Goal: Find specific page/section: Find specific page/section

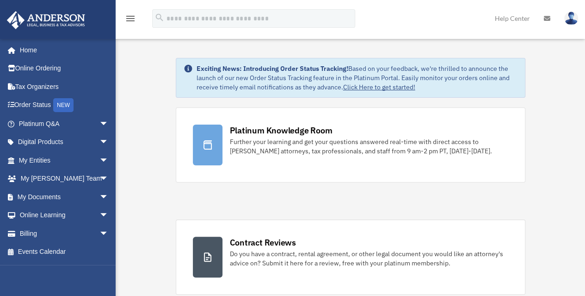
scroll to position [37521, 0]
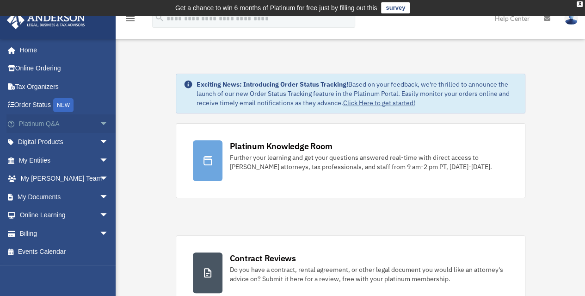
click at [54, 123] on link "Platinum Q&A arrow_drop_down" at bounding box center [64, 123] width 116 height 19
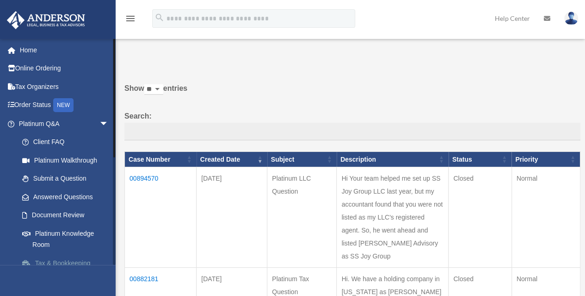
scroll to position [37521, 0]
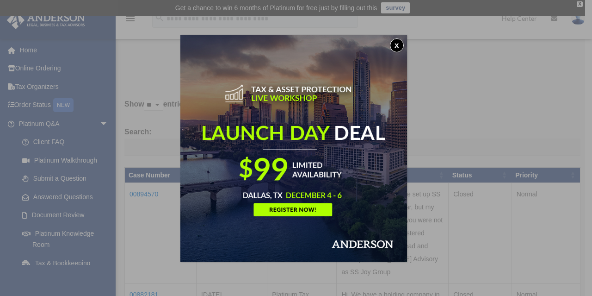
click at [398, 43] on button "x" at bounding box center [397, 45] width 14 height 14
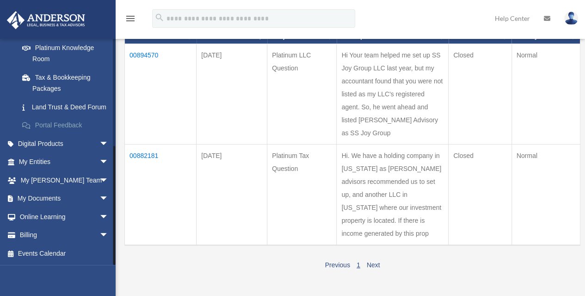
scroll to position [370, 0]
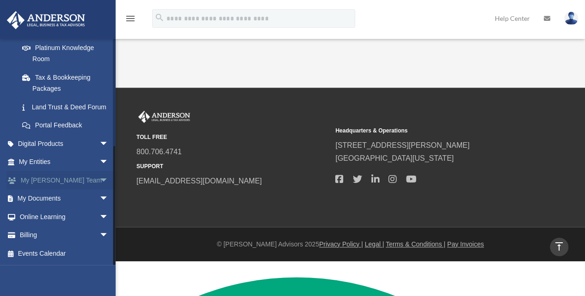
click at [56, 180] on link "My Anderson Team arrow_drop_down" at bounding box center [64, 180] width 116 height 19
click at [99, 179] on span "arrow_drop_down" at bounding box center [108, 180] width 19 height 19
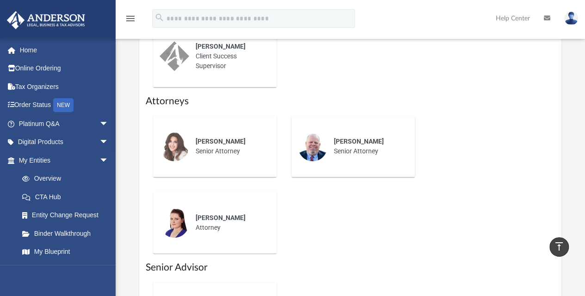
scroll to position [370, 0]
